Goal: Navigation & Orientation: Find specific page/section

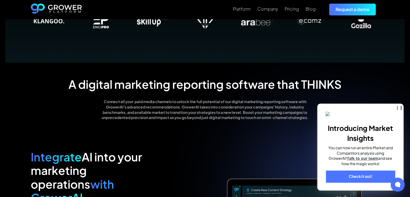
scroll to position [432, 0]
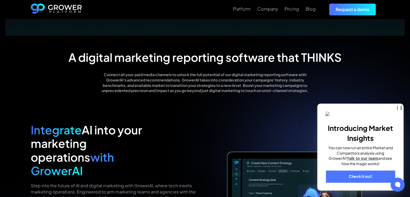
click at [369, 176] on link "Check it out!" at bounding box center [360, 177] width 69 height 12
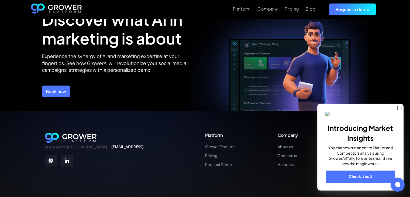
scroll to position [1963, 0]
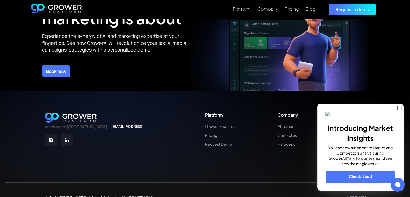
click at [285, 124] on link "About us" at bounding box center [288, 126] width 20 height 5
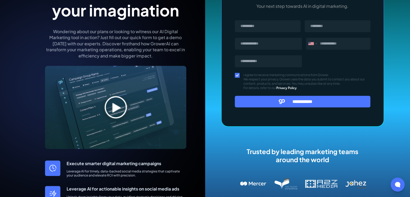
scroll to position [108, 0]
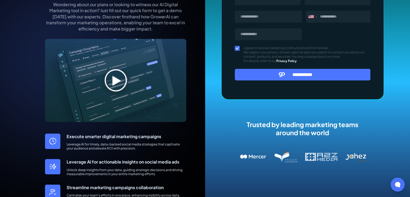
click at [112, 82] on img at bounding box center [115, 80] width 141 height 83
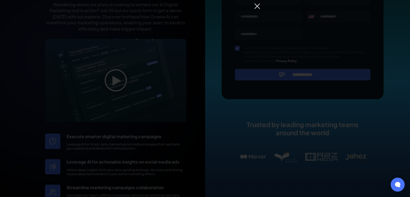
click at [255, 7] on img at bounding box center [257, 6] width 6 height 6
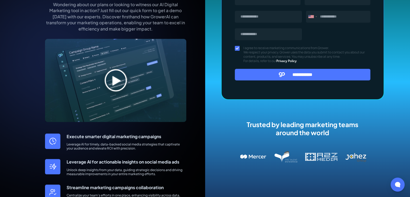
scroll to position [0, 0]
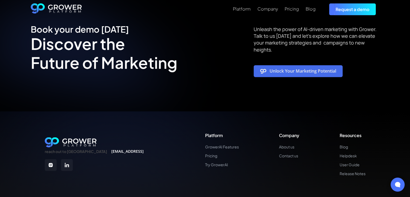
scroll to position [1090, 0]
